Goal: Information Seeking & Learning: Learn about a topic

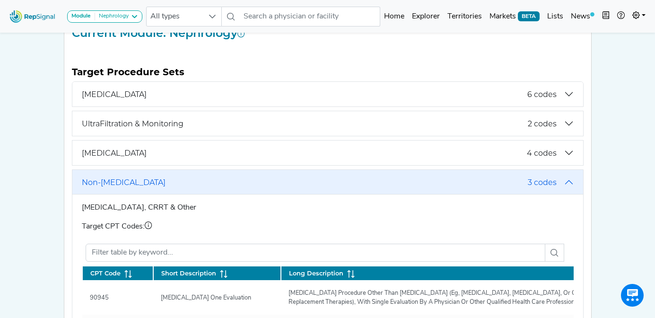
scroll to position [117, 0]
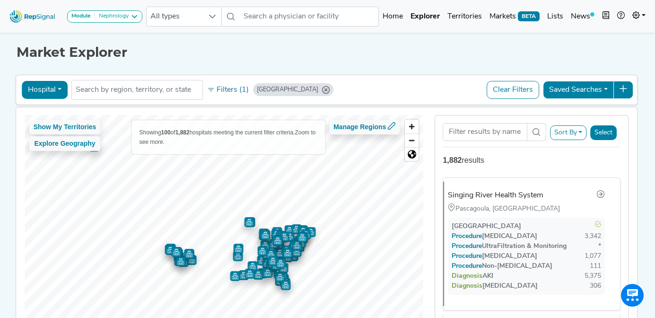
click at [410, 42] on div "Market Explorer" at bounding box center [328, 45] width 622 height 30
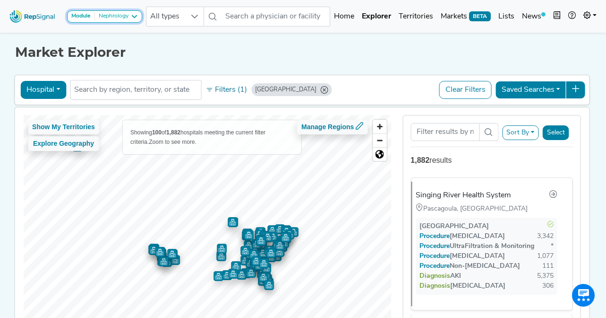
click at [128, 18] on div "Nephrology" at bounding box center [112, 17] width 34 height 8
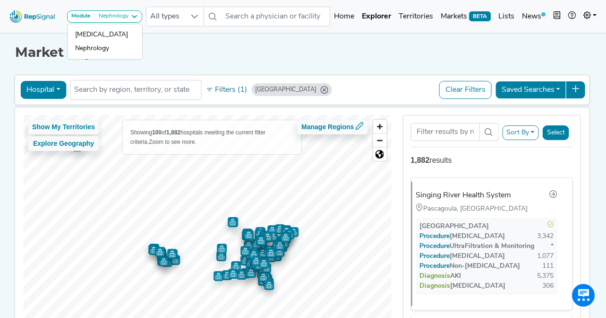
click at [209, 57] on h1 "Market Explorer" at bounding box center [303, 52] width 576 height 16
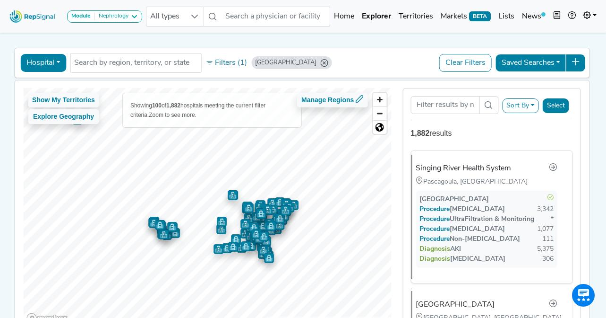
click at [527, 104] on button "Sort By" at bounding box center [520, 105] width 37 height 15
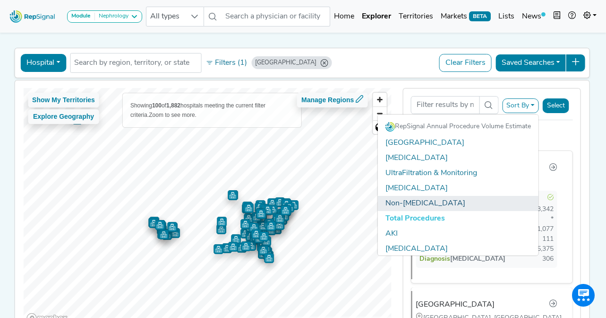
click at [439, 202] on link "Non-[MEDICAL_DATA]" at bounding box center [458, 203] width 161 height 15
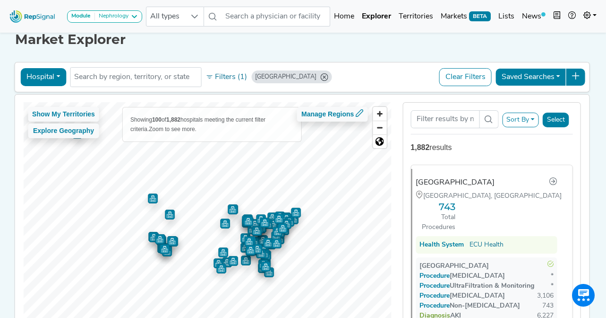
scroll to position [11, 0]
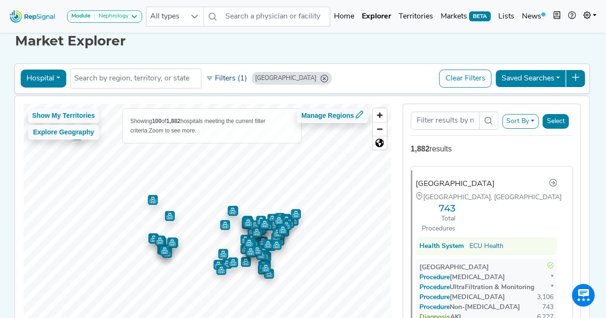
click at [229, 77] on button "Filters (1)" at bounding box center [226, 78] width 46 height 16
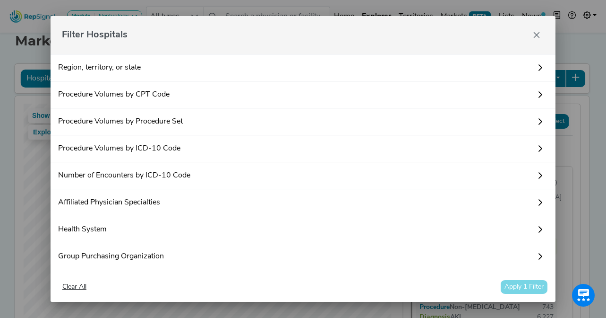
scroll to position [209, 0]
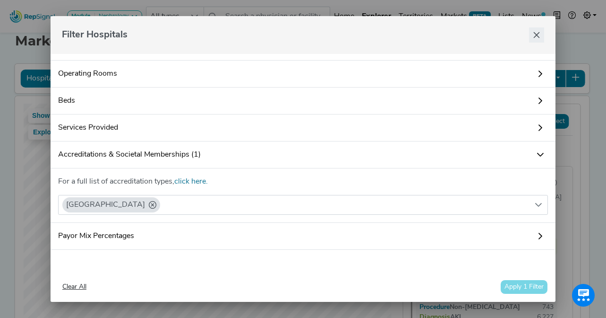
click at [538, 36] on icon "Close" at bounding box center [537, 35] width 6 height 6
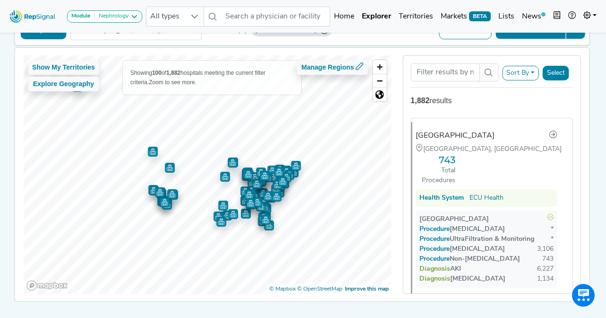
scroll to position [59, 0]
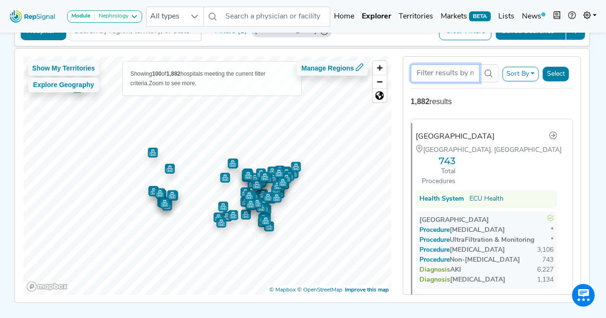
click at [431, 75] on input "Search Term" at bounding box center [445, 73] width 69 height 18
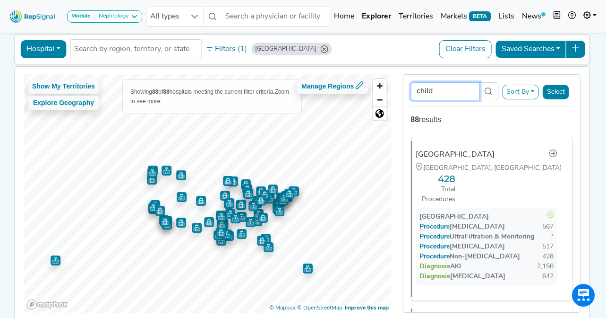
scroll to position [16, 0]
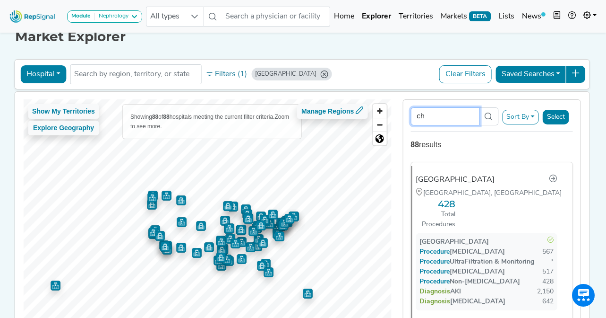
type input "c"
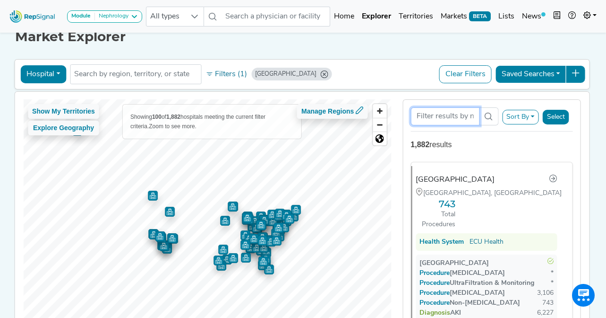
scroll to position [0, 0]
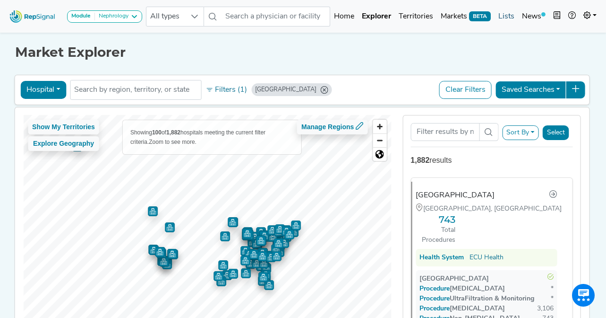
click at [507, 16] on link "Lists" at bounding box center [507, 16] width 24 height 19
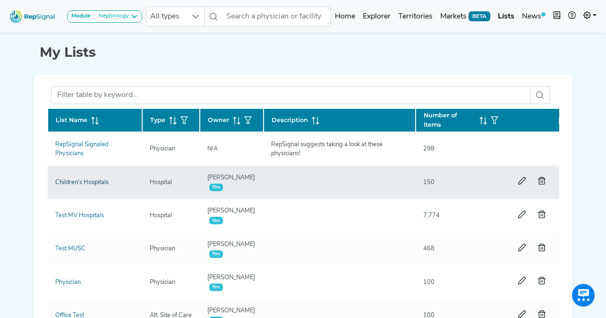
click at [80, 182] on link "Children's Hospitals" at bounding box center [81, 182] width 53 height 6
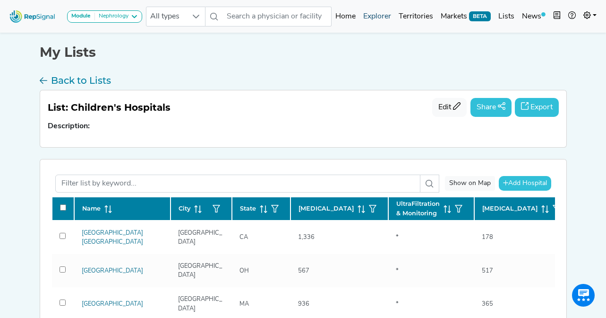
click at [383, 18] on link "Explorer" at bounding box center [377, 16] width 35 height 19
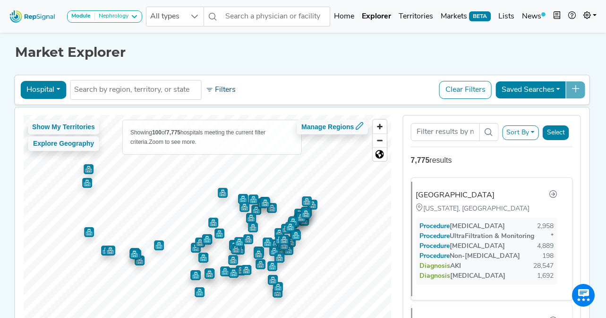
click at [223, 88] on button "Filters" at bounding box center [220, 90] width 35 height 16
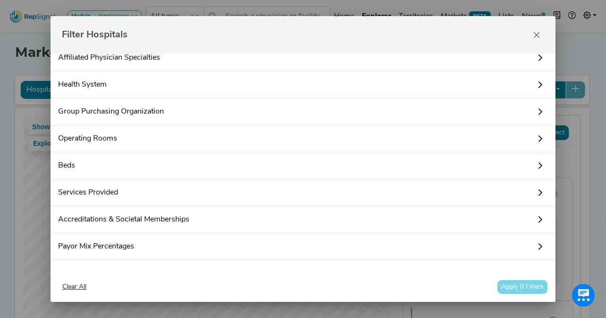
scroll to position [155, 0]
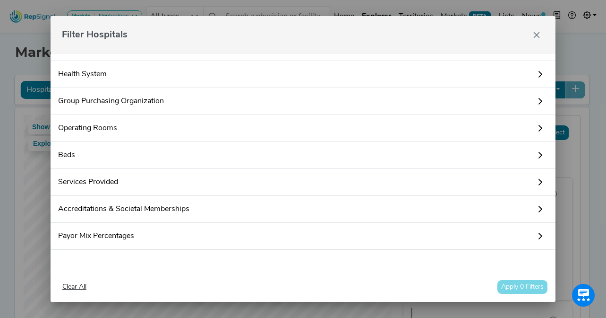
click at [106, 204] on link "Accreditations & Societal Memberships" at bounding box center [303, 209] width 505 height 27
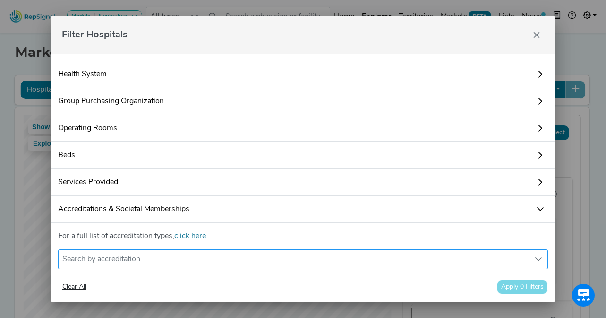
click at [95, 259] on div "Search by accreditation..." at bounding box center [294, 259] width 471 height 19
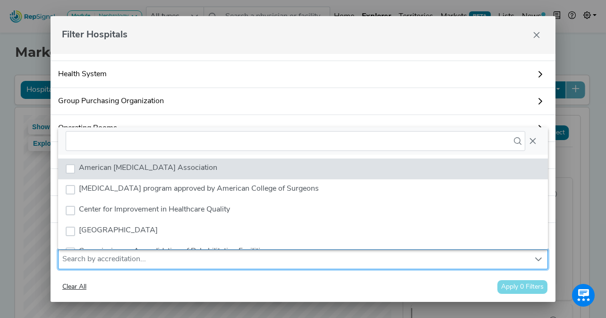
scroll to position [7, 44]
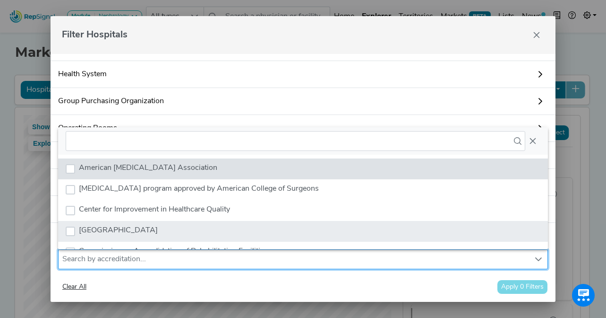
click at [82, 228] on span "Childrens Hospital" at bounding box center [118, 230] width 79 height 8
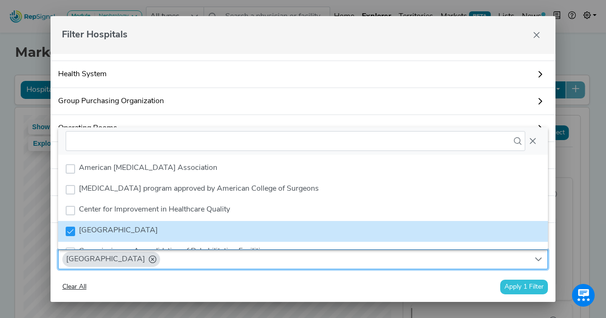
click at [515, 285] on button "Apply 1 Filter" at bounding box center [525, 286] width 48 height 15
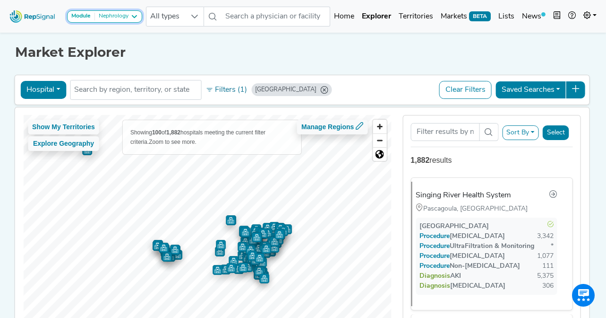
click at [125, 15] on div "Nephrology" at bounding box center [112, 17] width 34 height 8
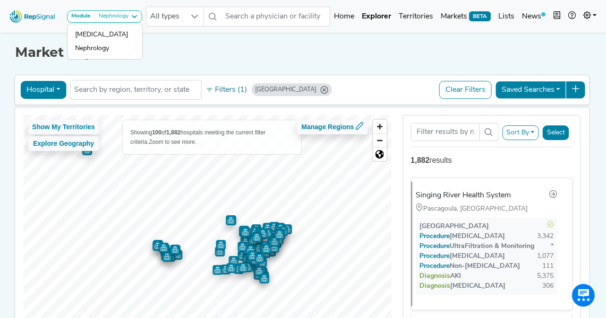
click at [215, 53] on h1 "Market Explorer" at bounding box center [303, 52] width 576 height 16
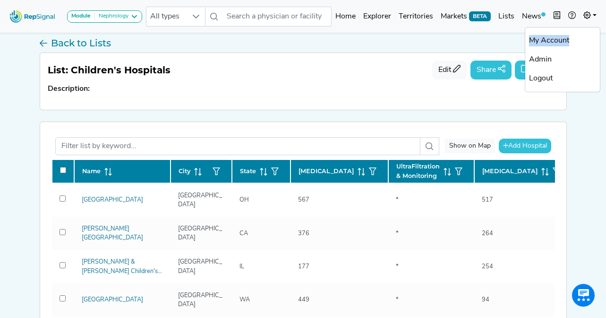
scroll to position [35, 0]
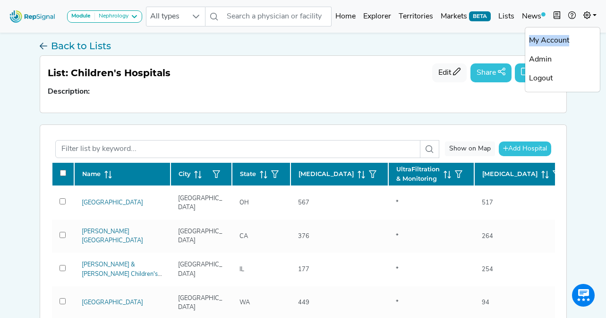
click at [227, 41] on link "Back to Lists" at bounding box center [303, 47] width 527 height 15
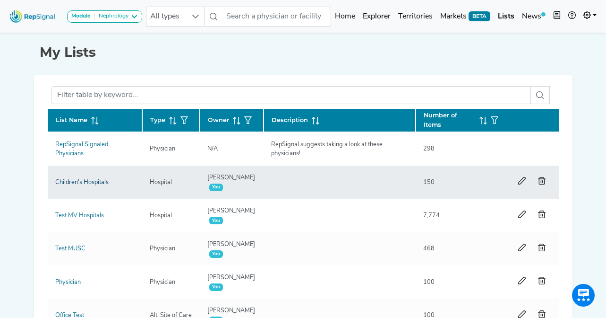
click at [77, 181] on link "Children's Hospitals" at bounding box center [81, 182] width 53 height 6
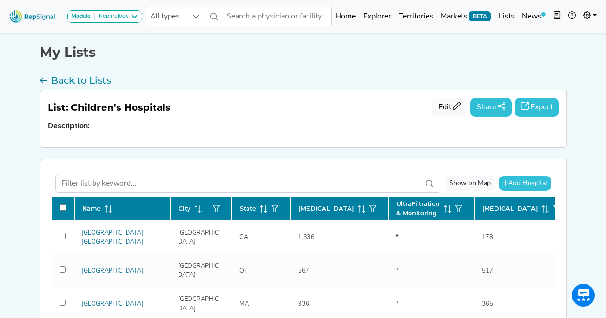
click at [498, 106] on icon "button" at bounding box center [502, 106] width 8 height 8
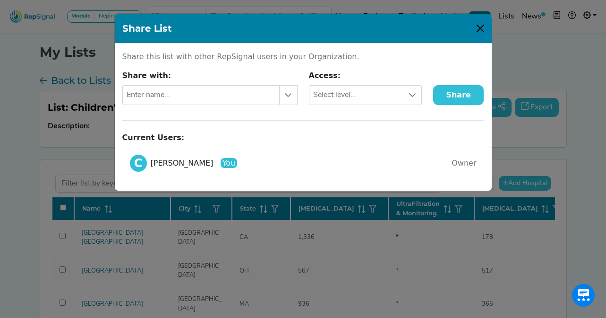
click at [480, 27] on button "Close" at bounding box center [480, 28] width 15 height 15
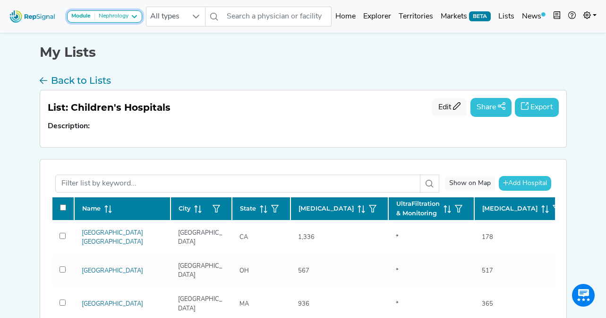
click at [117, 11] on button "Module Nephrology" at bounding box center [104, 16] width 75 height 12
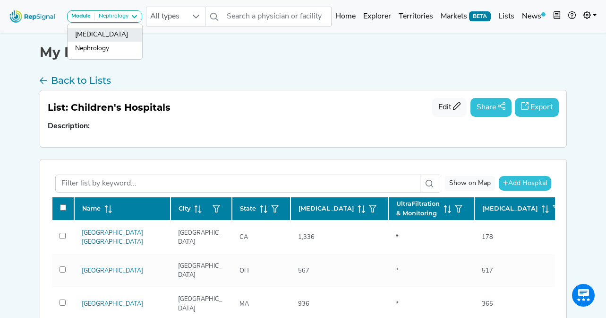
click at [104, 34] on link "[MEDICAL_DATA]" at bounding box center [105, 35] width 75 height 14
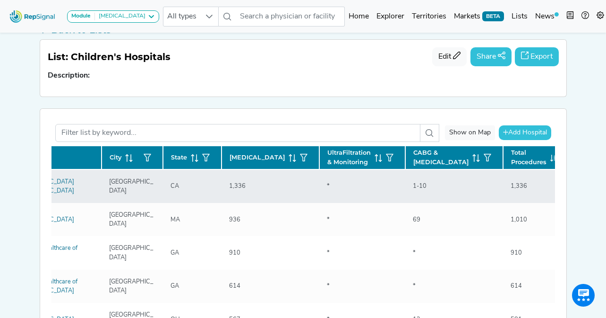
scroll to position [0, 69]
